Goal: Information Seeking & Learning: Learn about a topic

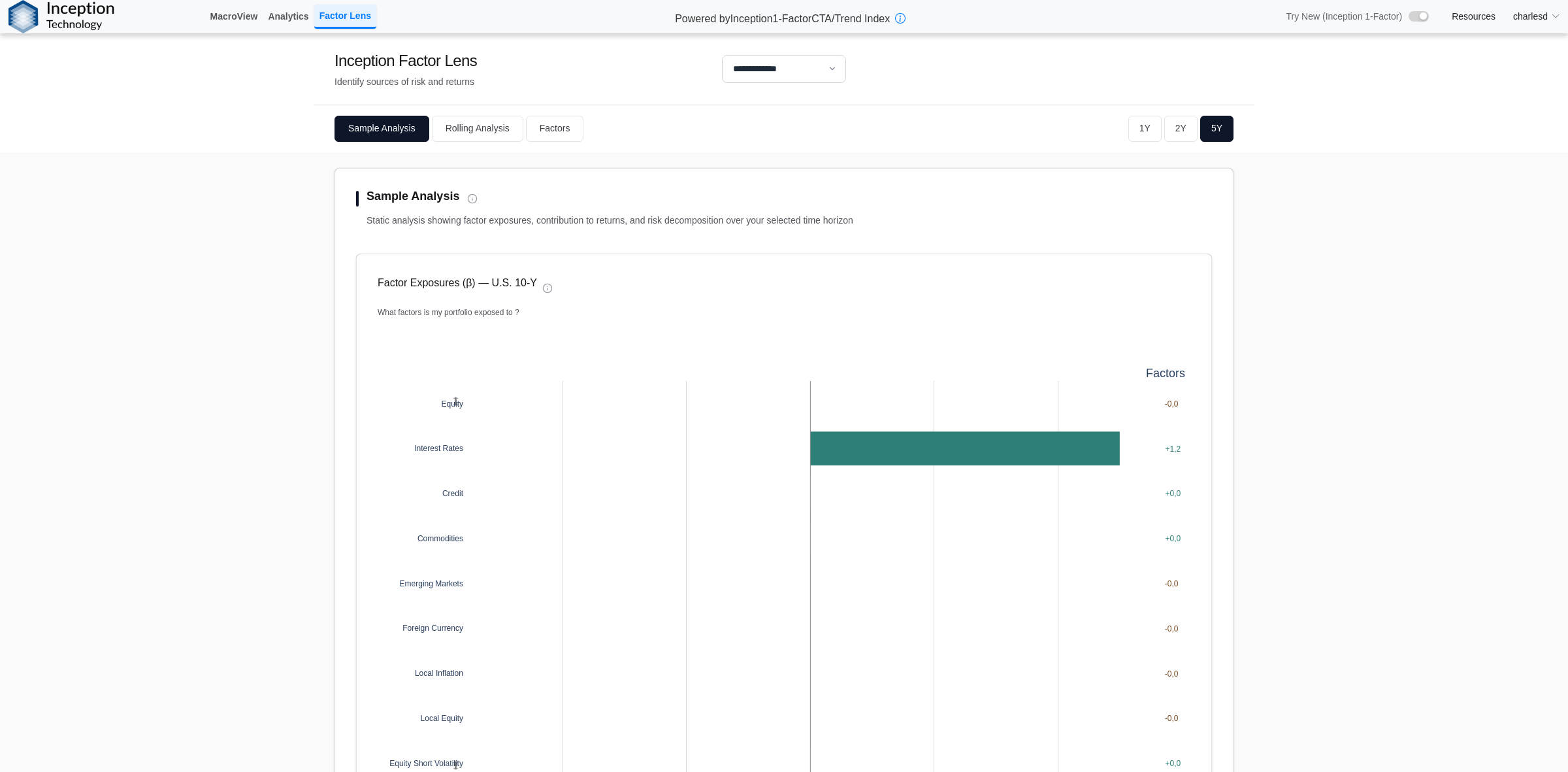
select select "**"
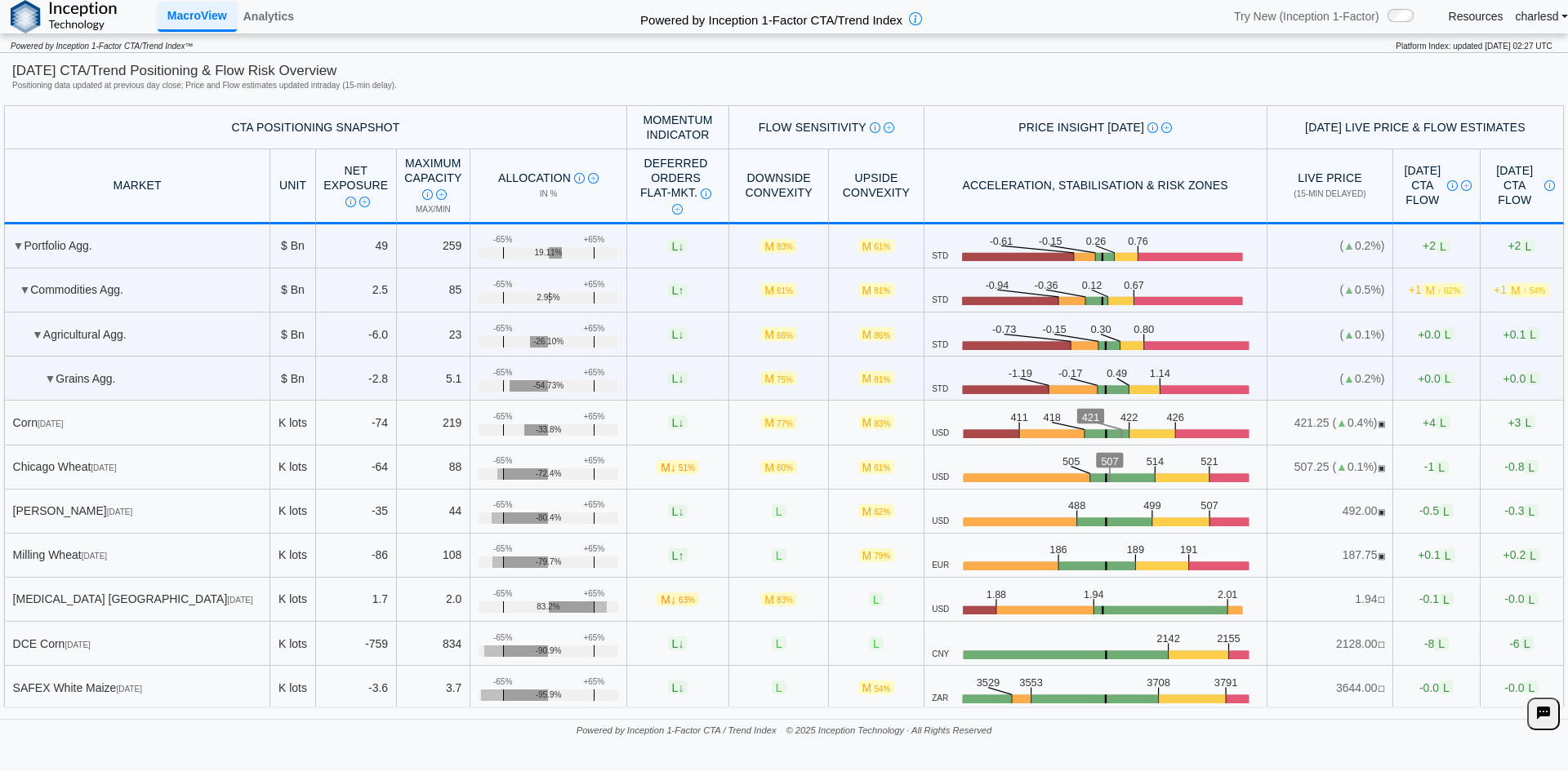
scroll to position [1633, 0]
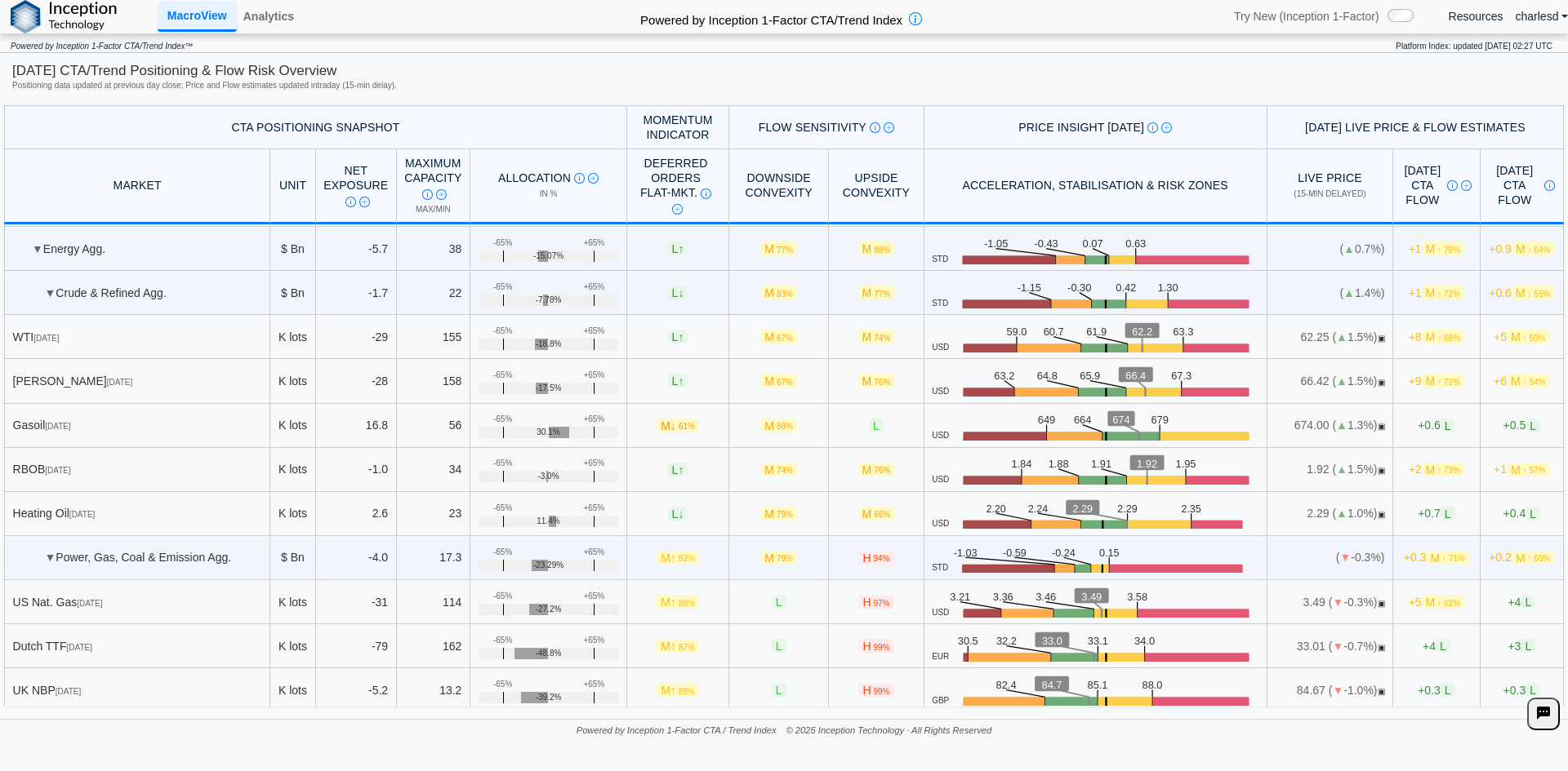
drag, startPoint x: 1395, startPoint y: 381, endPoint x: 1434, endPoint y: 381, distance: 39.0
click at [1434, 381] on td "+9 M ↑ 72%" at bounding box center [1436, 381] width 87 height 44
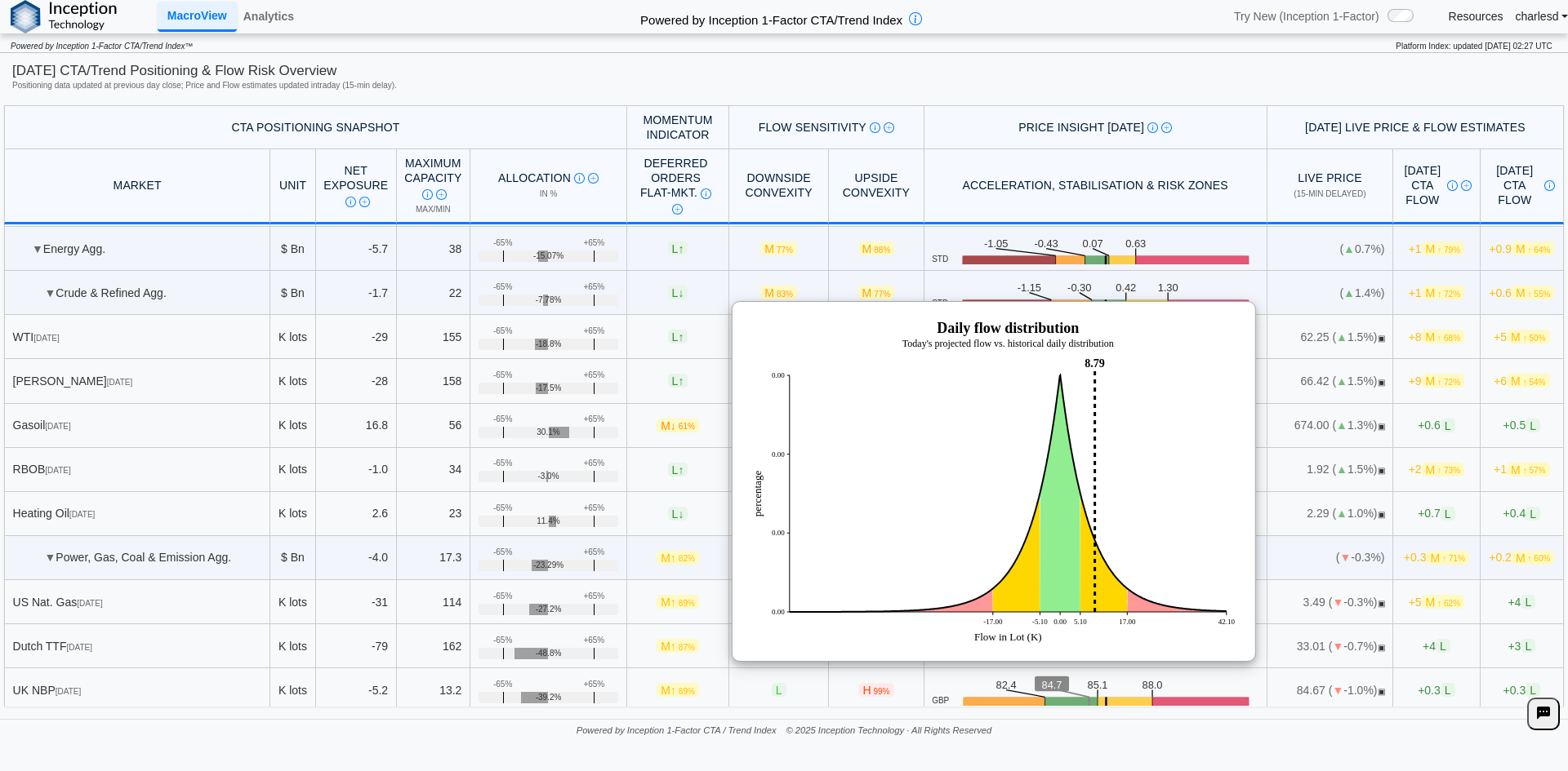
click at [1178, 148] on th "Price Insight [DATE] [DATE] key price zones highlighting intraday levels at whi…" at bounding box center [1095, 127] width 343 height 44
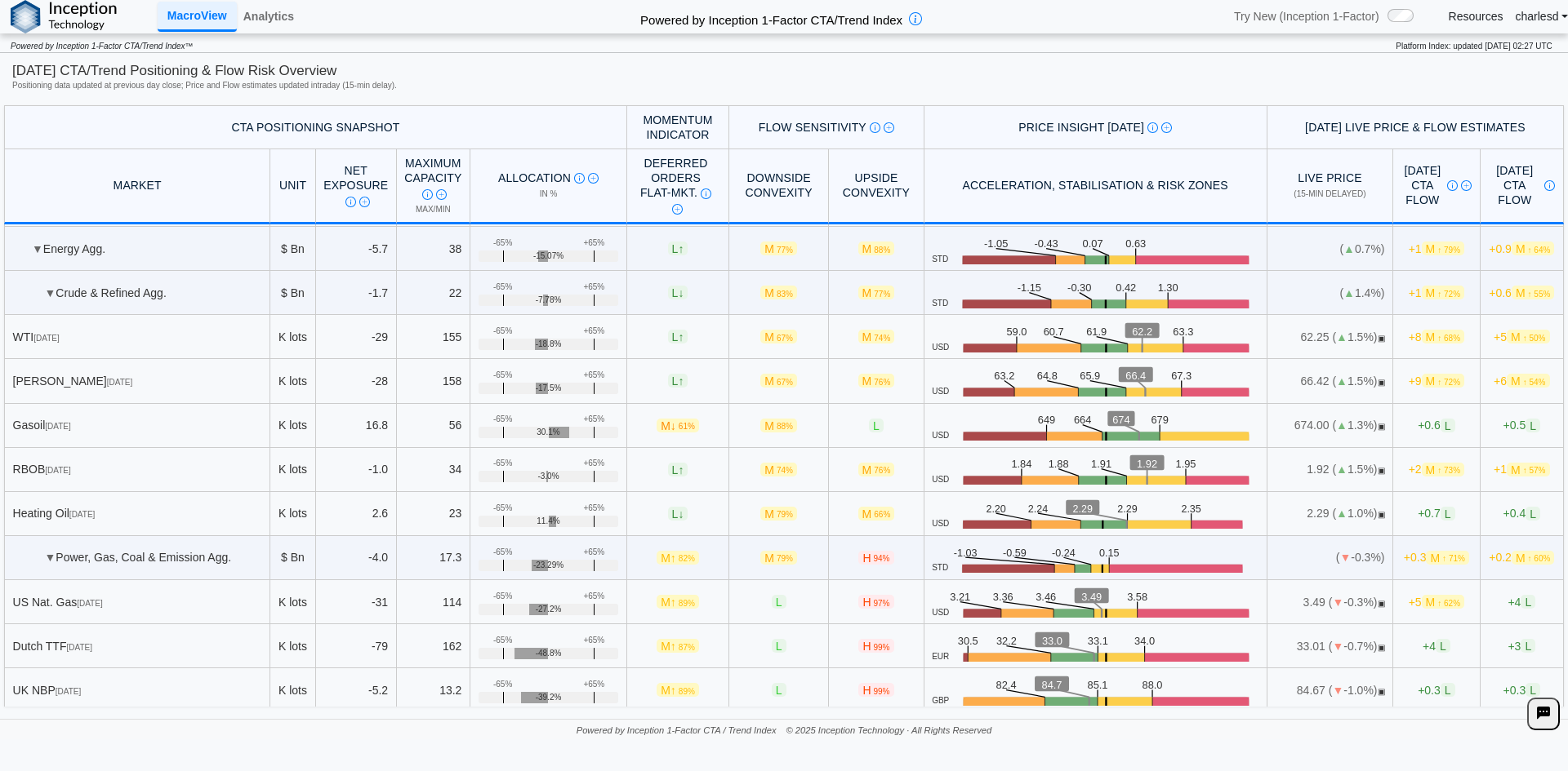
click at [1422, 336] on span "M ↑ 68%" at bounding box center [1443, 337] width 42 height 14
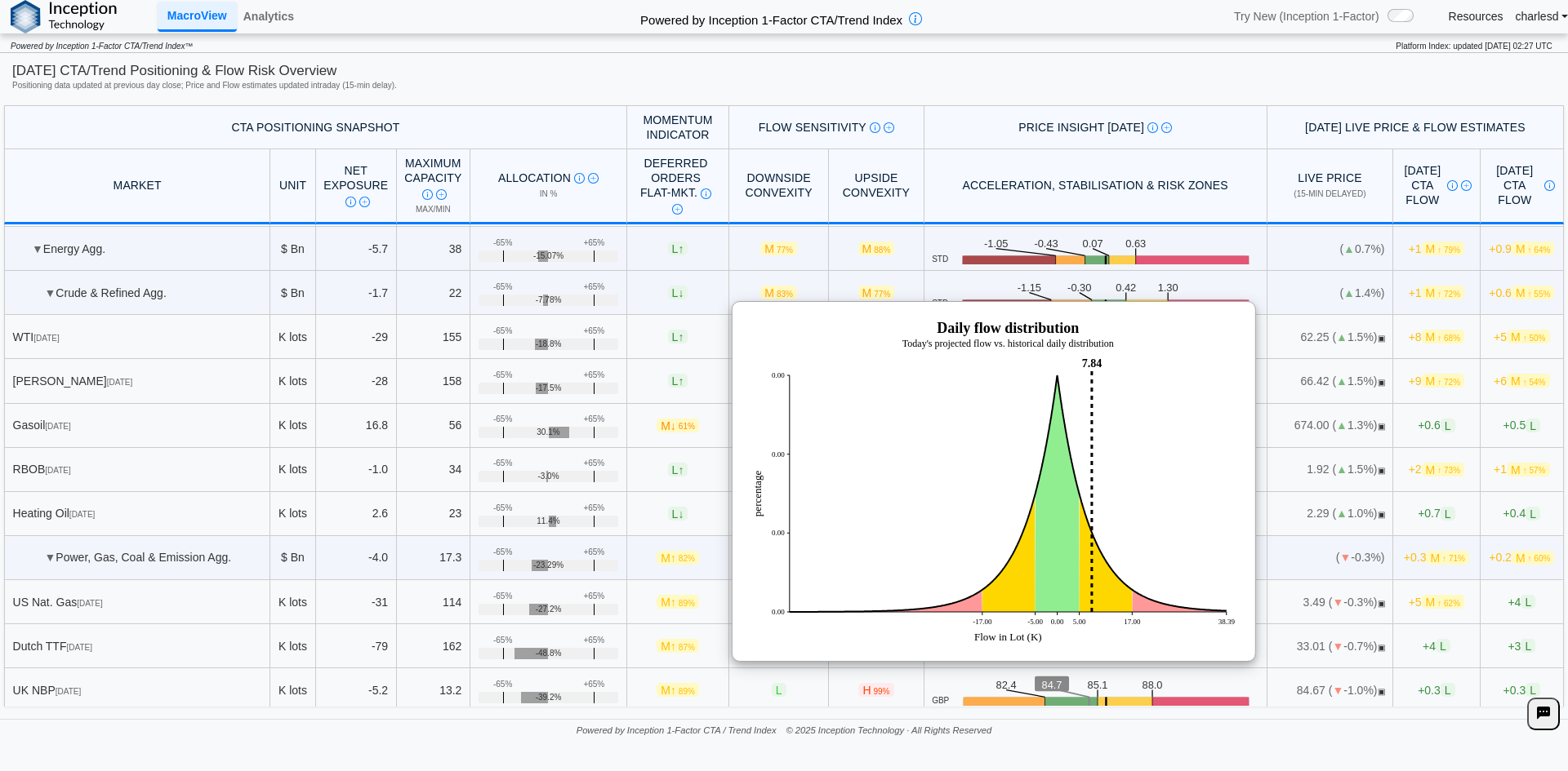
click at [1290, 303] on td "( ▲ 1.4%)" at bounding box center [1330, 293] width 126 height 44
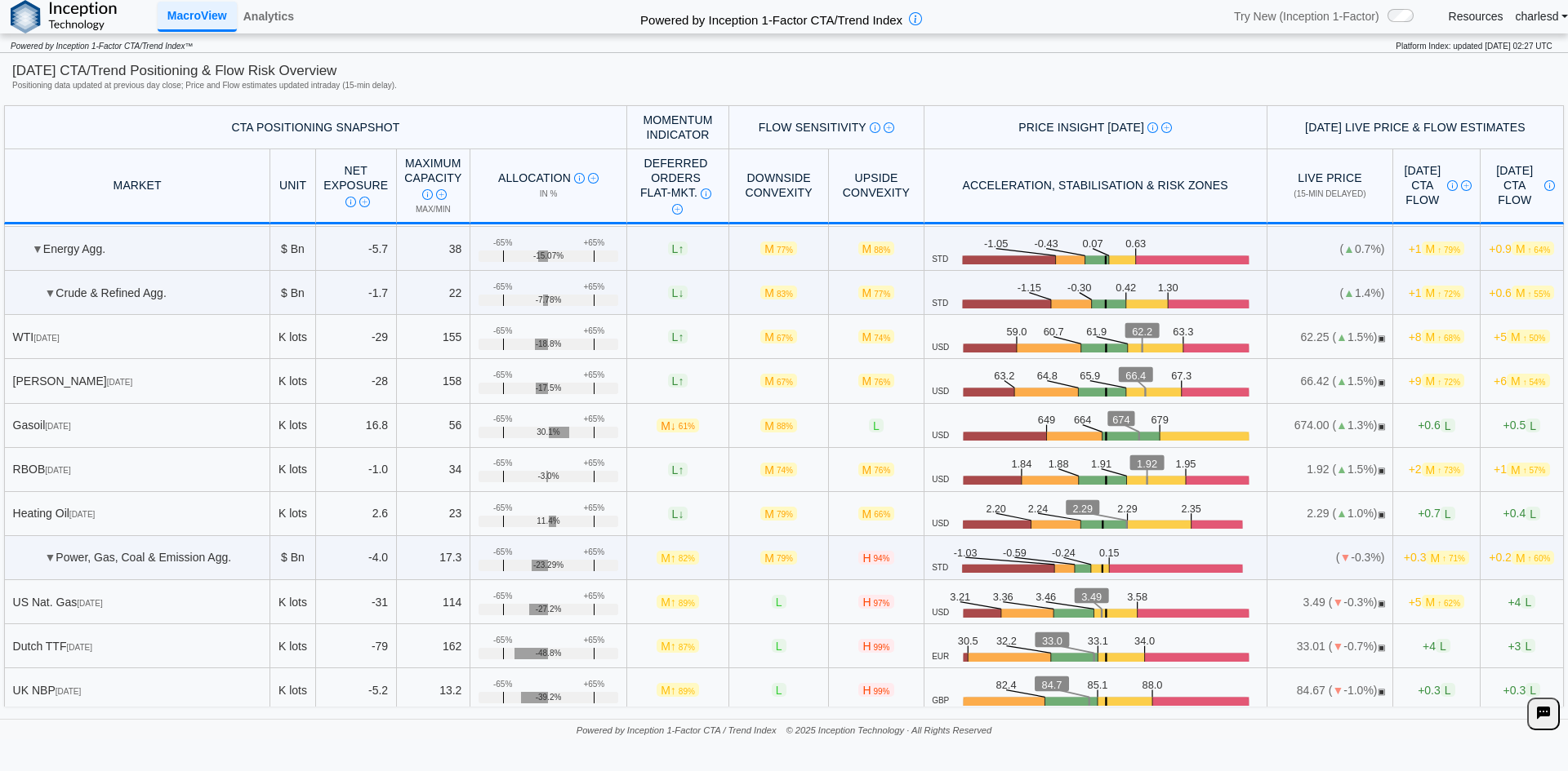
click at [1507, 342] on span "M ↑ 50%" at bounding box center [1528, 337] width 42 height 14
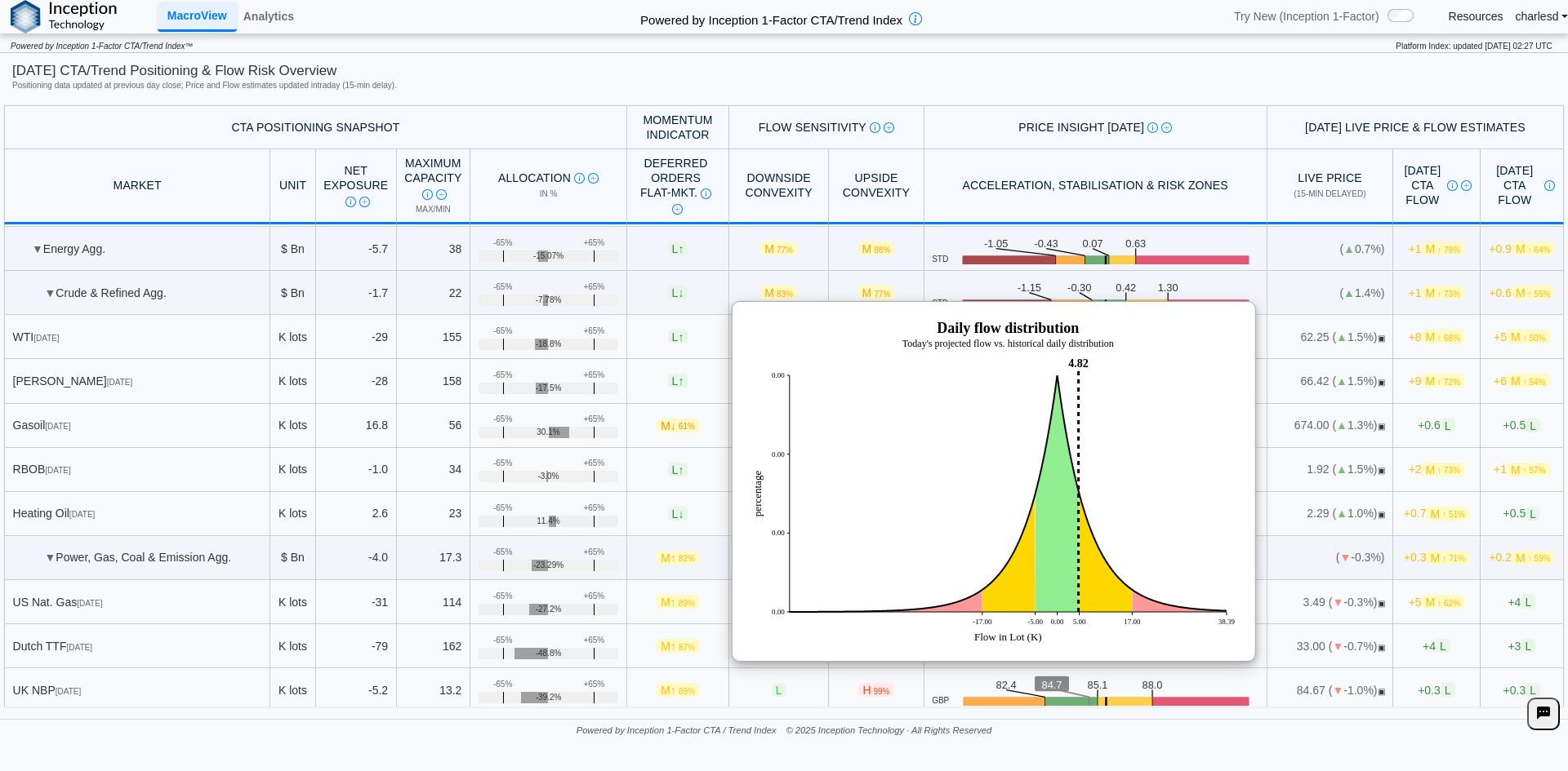
click at [1201, 109] on th "Price Insight [DATE] [DATE] key price zones highlighting intraday levels at whi…" at bounding box center [1095, 127] width 343 height 44
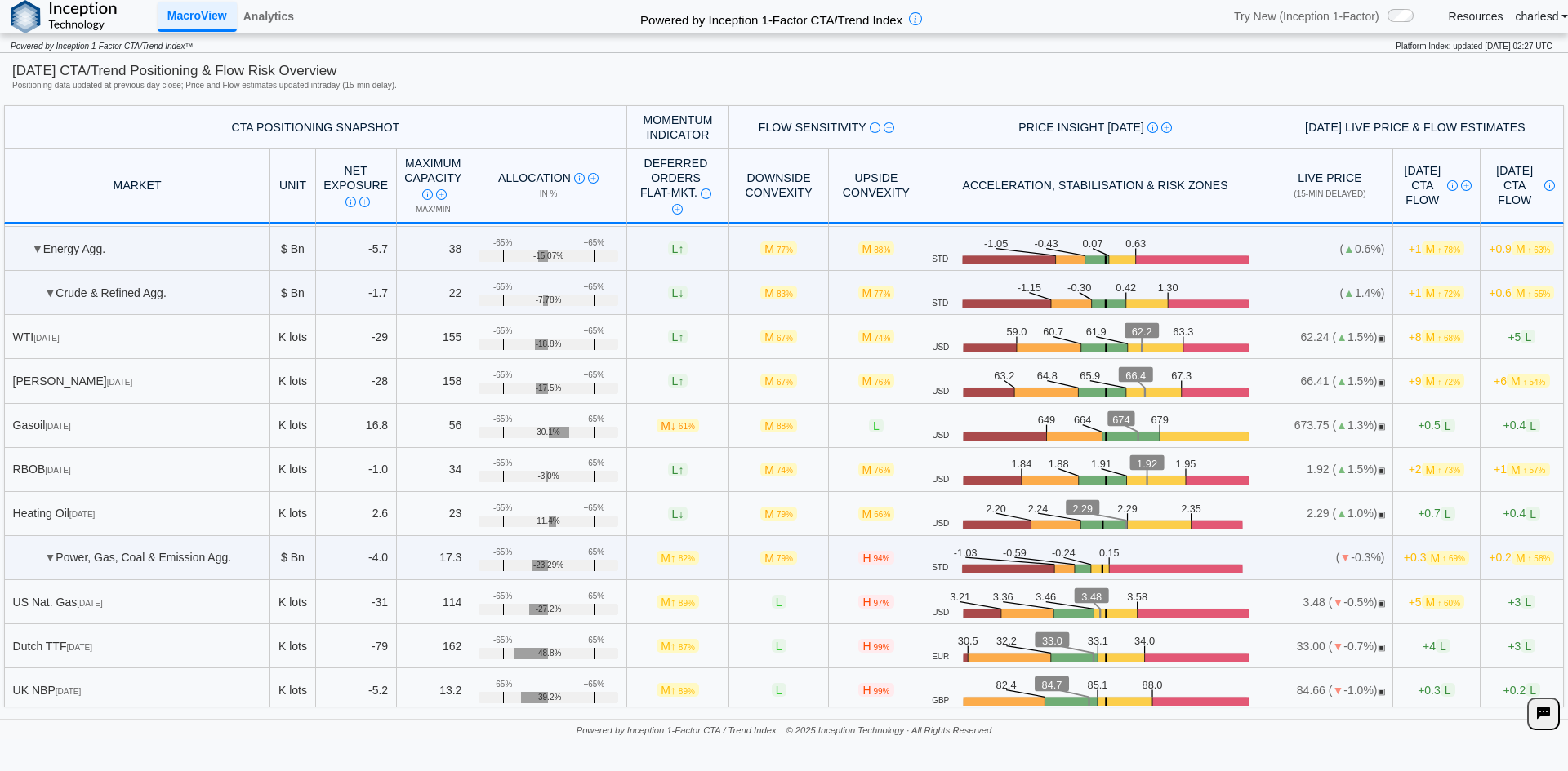
drag, startPoint x: 1408, startPoint y: 339, endPoint x: 1428, endPoint y: 341, distance: 20.1
click at [1428, 341] on span "M ↑ 68%" at bounding box center [1443, 337] width 42 height 14
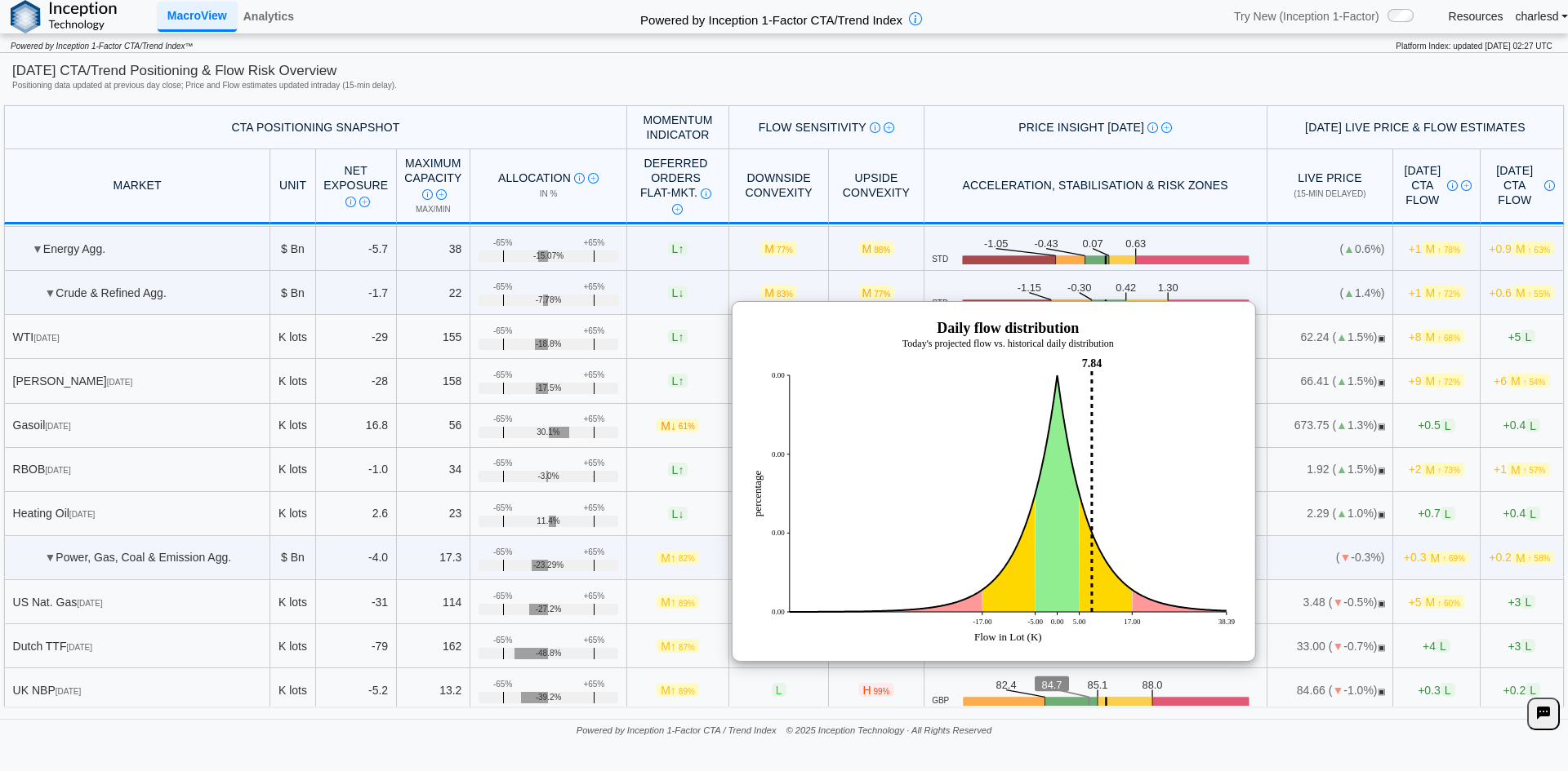
click at [1268, 289] on td "( ▲ 1.4%)" at bounding box center [1330, 293] width 126 height 44
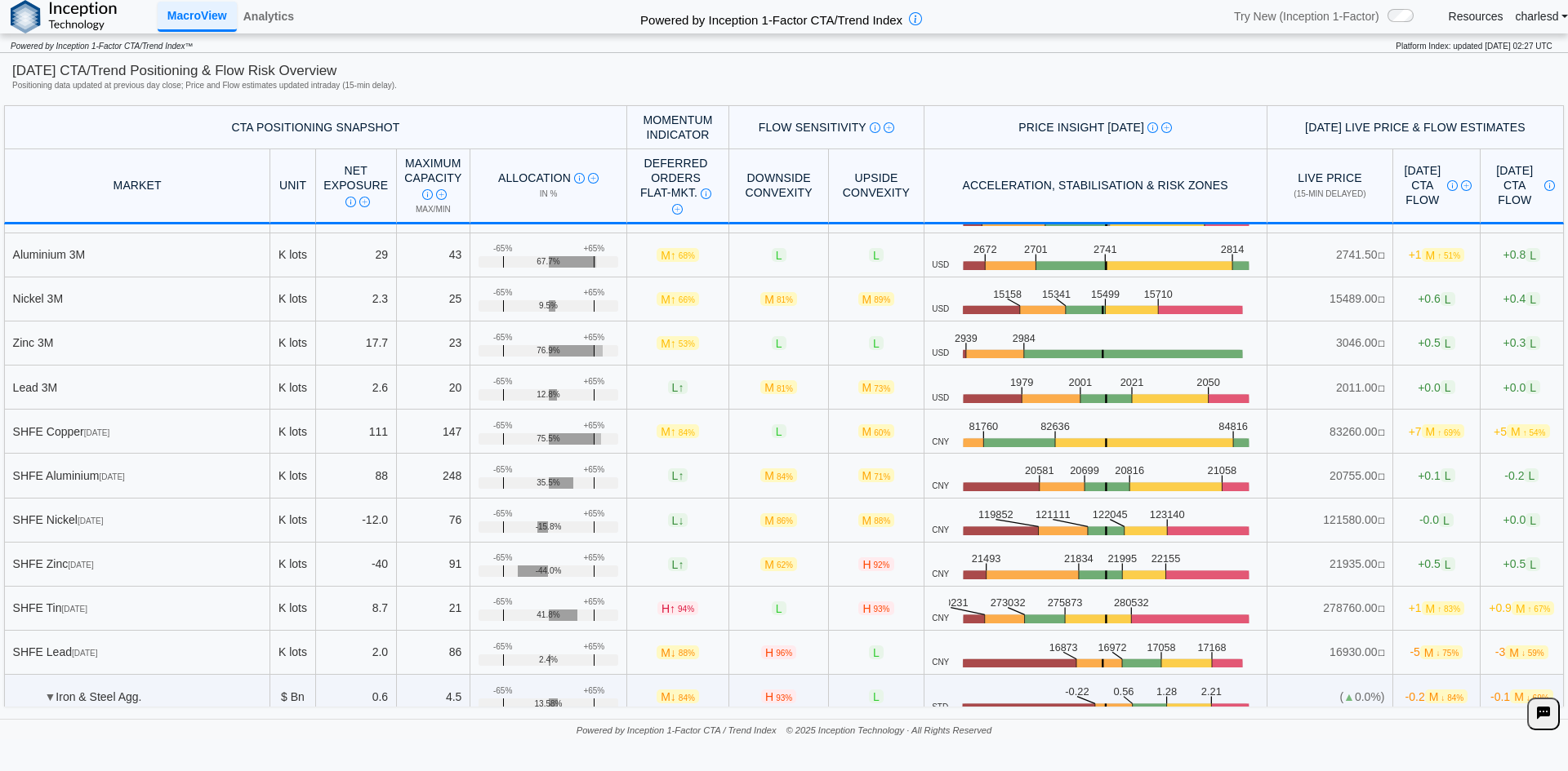
scroll to position [2857, 0]
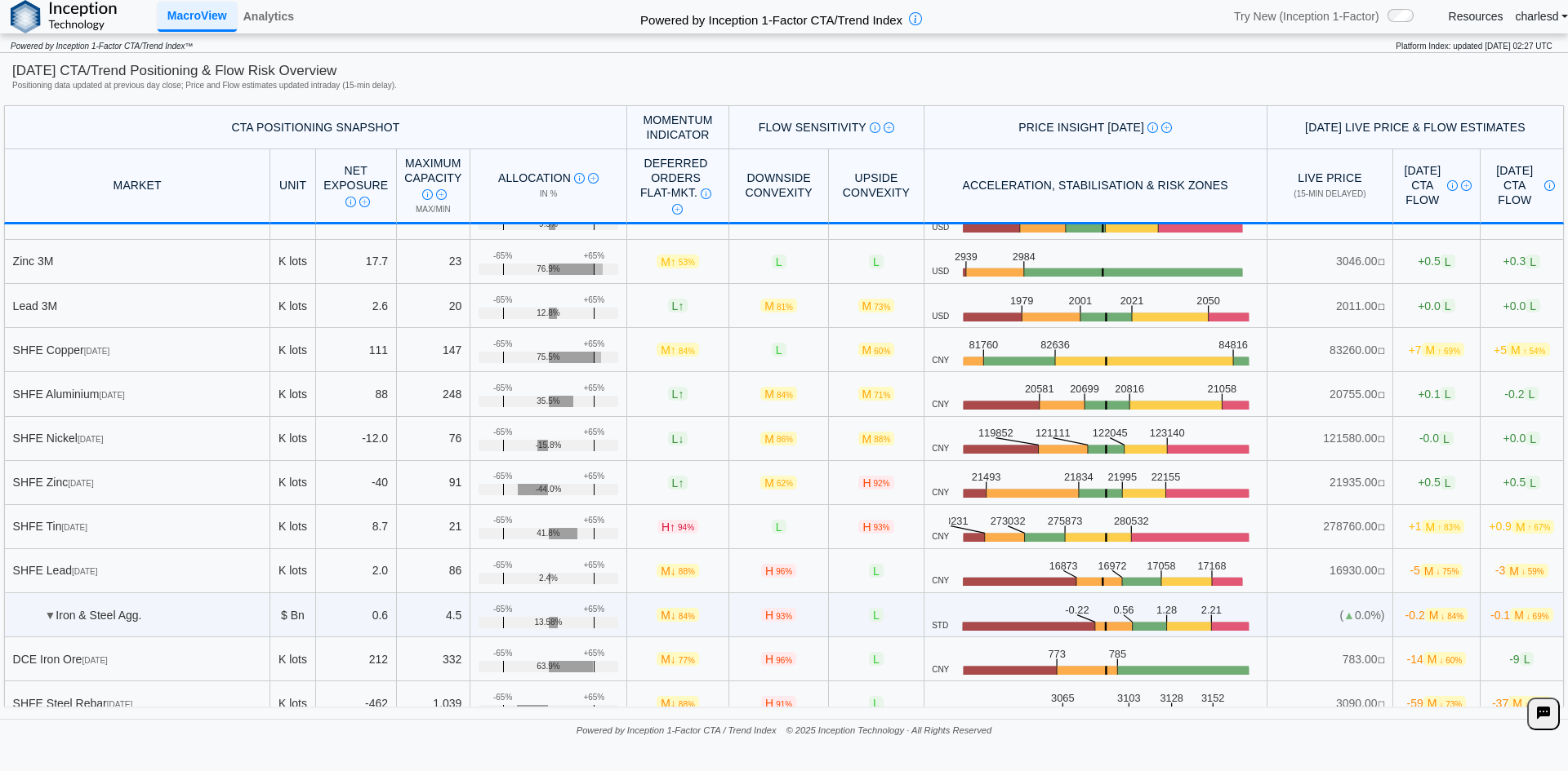
click at [88, 520] on div "SHFE Tin [DATE]" at bounding box center [137, 526] width 249 height 14
click at [88, 519] on div "SHFE Tin [DATE]" at bounding box center [137, 526] width 249 height 14
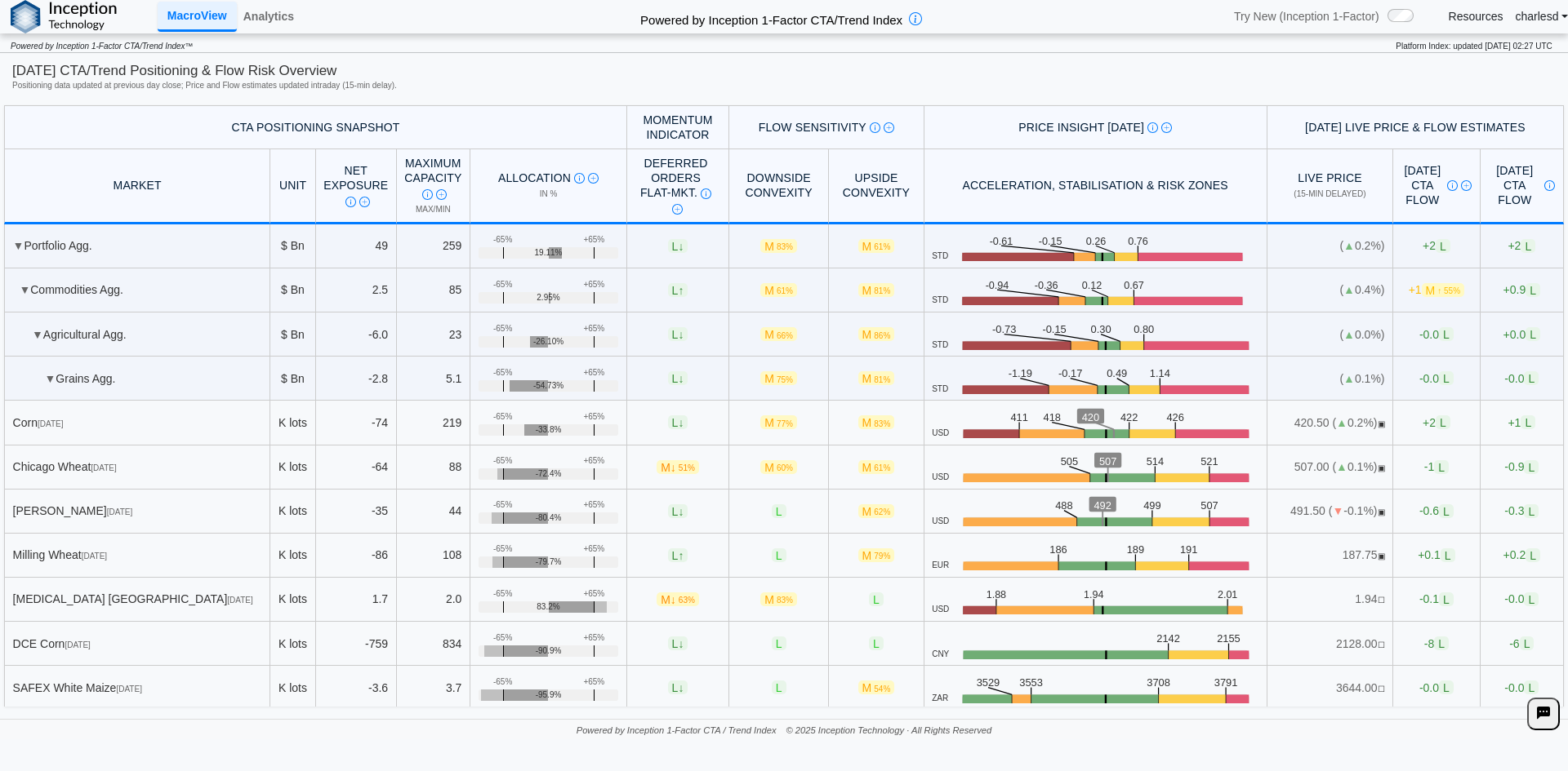
scroll to position [1633, 0]
